Goal: Information Seeking & Learning: Understand process/instructions

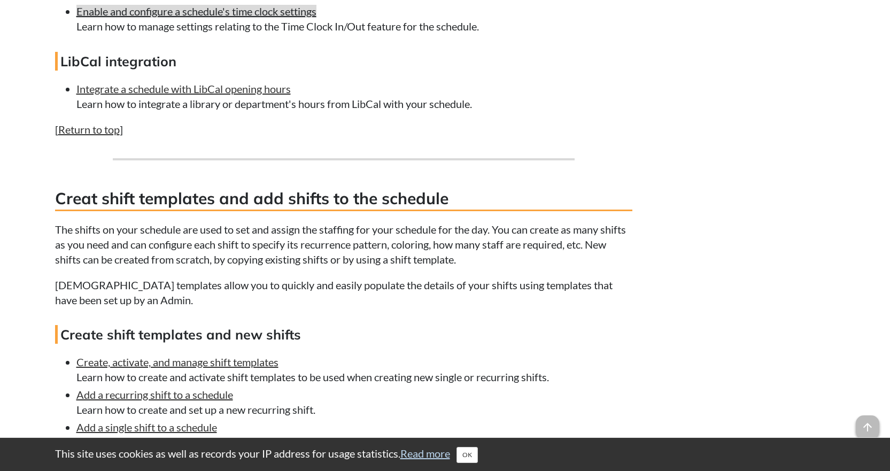
scroll to position [1176, 0]
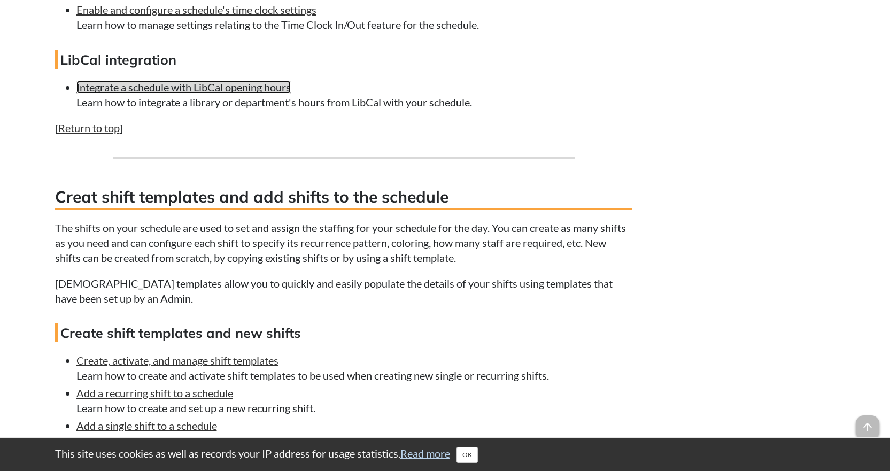
click at [218, 89] on link "Integrate a schedule with LibCal opening hours" at bounding box center [183, 87] width 214 height 13
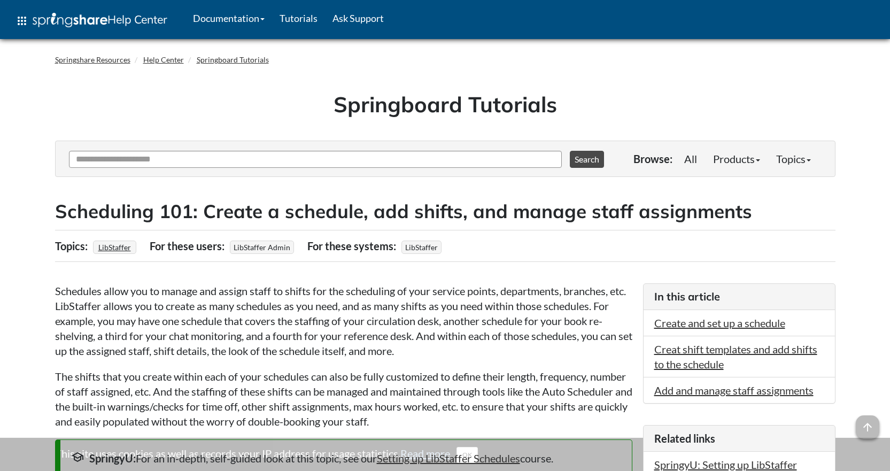
scroll to position [1176, 0]
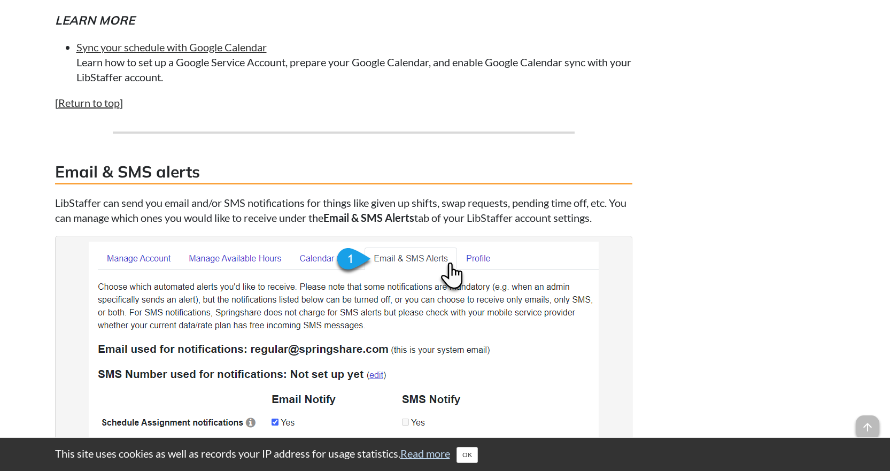
scroll to position [4025, 0]
